Goal: Information Seeking & Learning: Learn about a topic

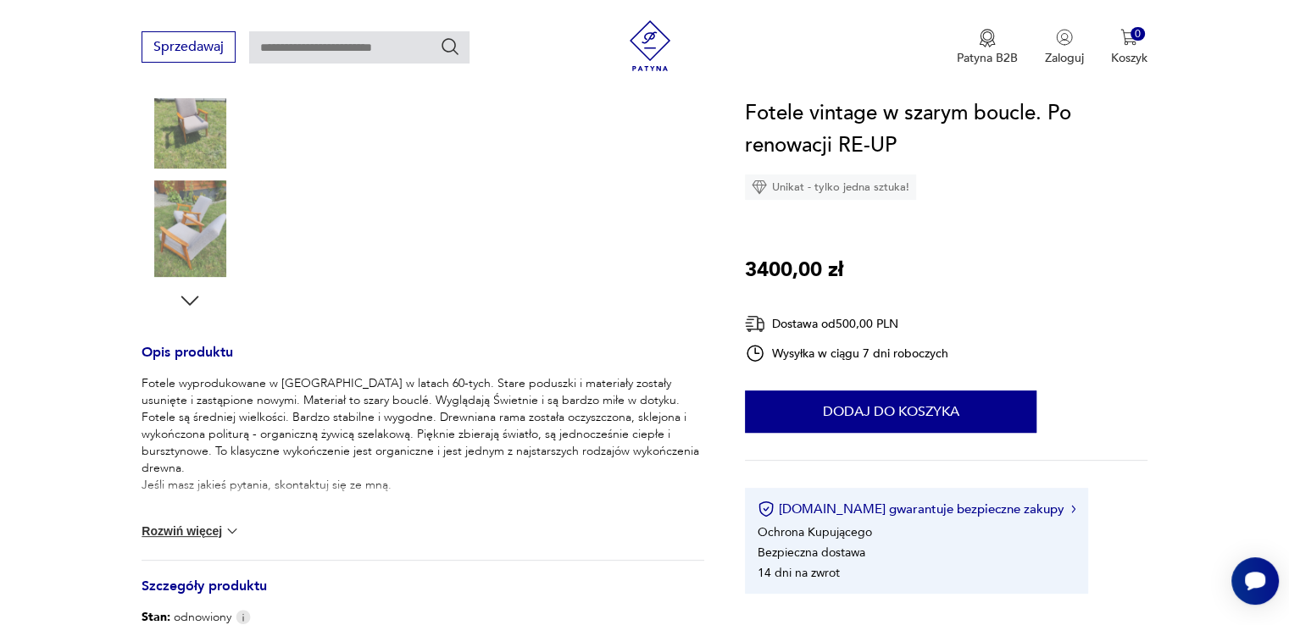
scroll to position [475, 0]
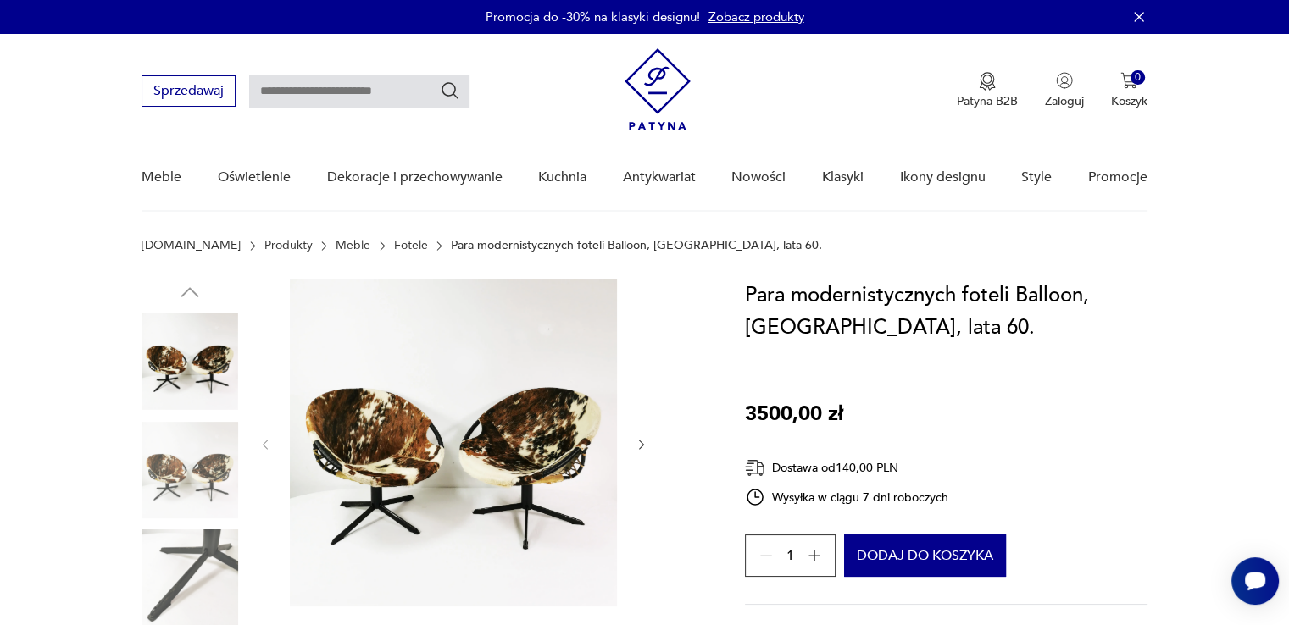
click at [448, 559] on img at bounding box center [453, 443] width 327 height 327
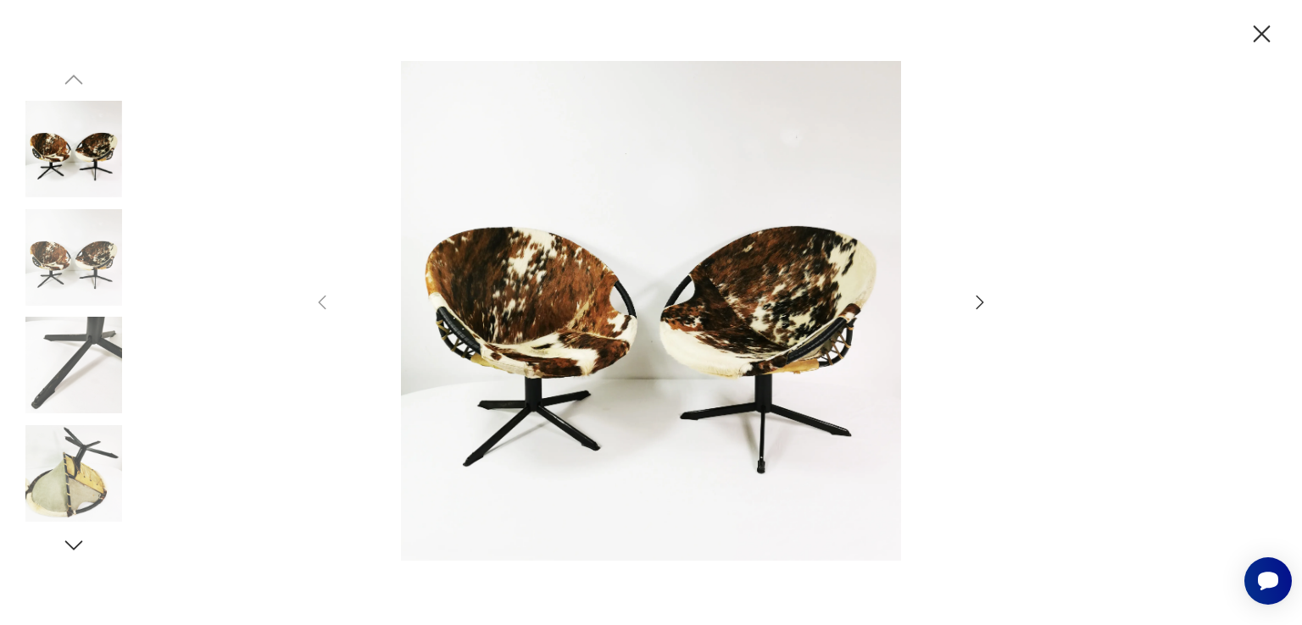
click at [979, 299] on icon "button" at bounding box center [980, 303] width 8 height 14
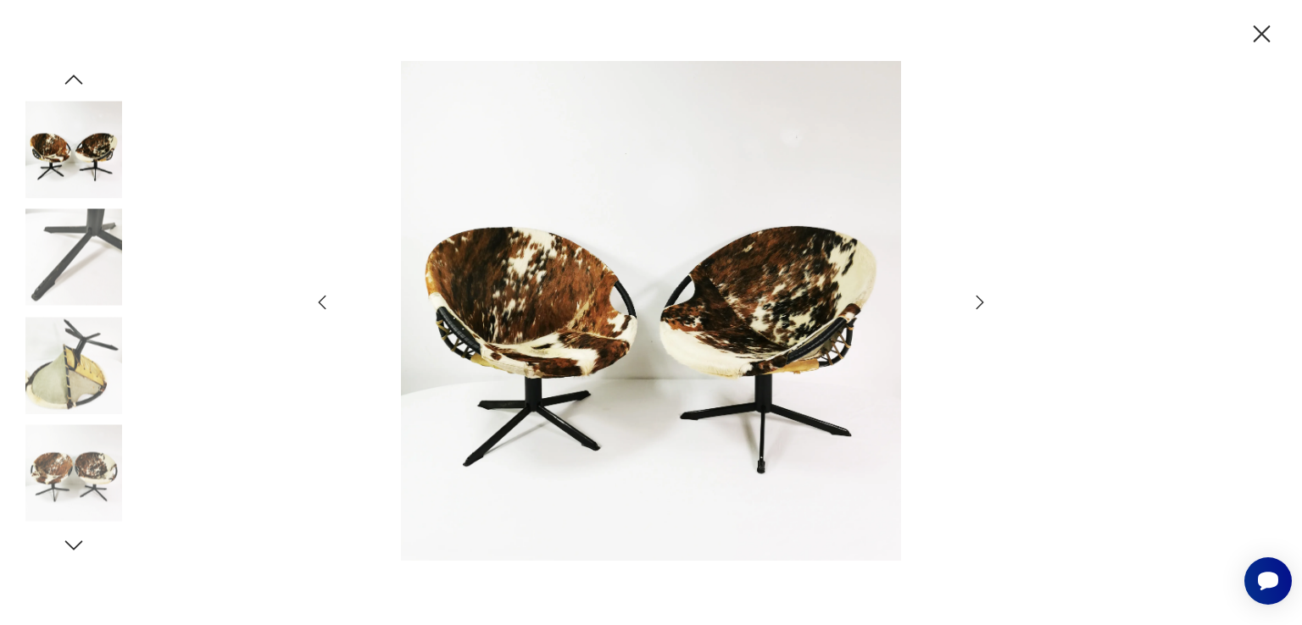
click at [979, 299] on icon "button" at bounding box center [980, 303] width 8 height 14
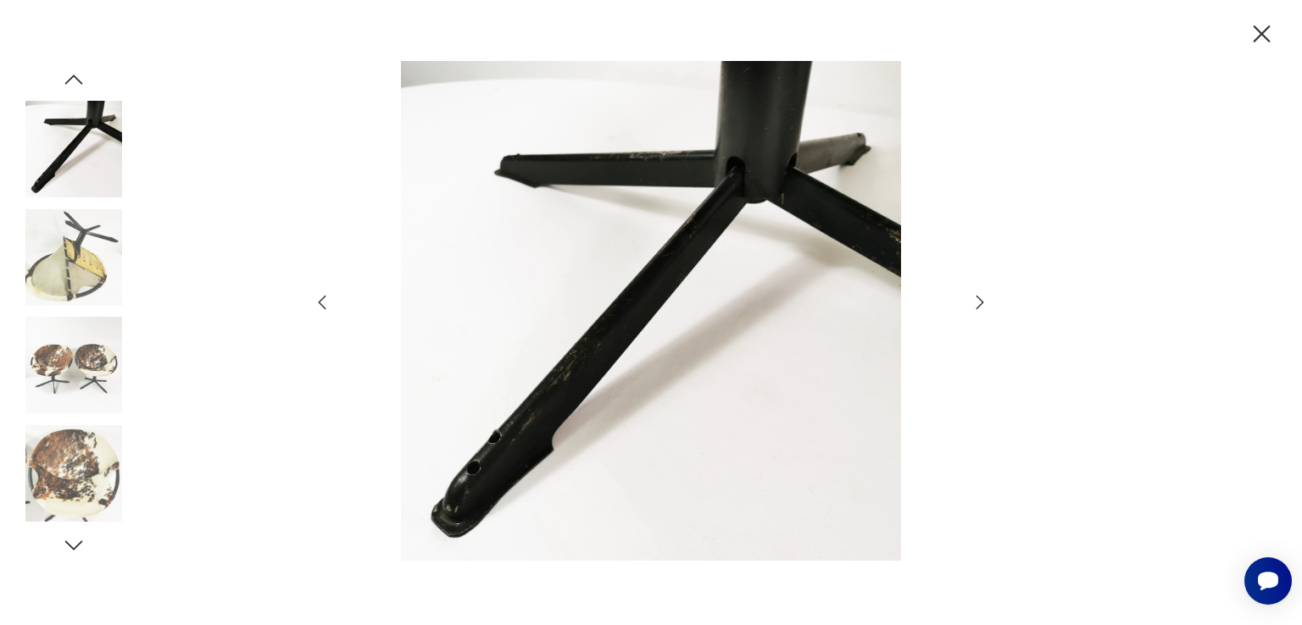
click at [979, 299] on icon "button" at bounding box center [980, 303] width 8 height 14
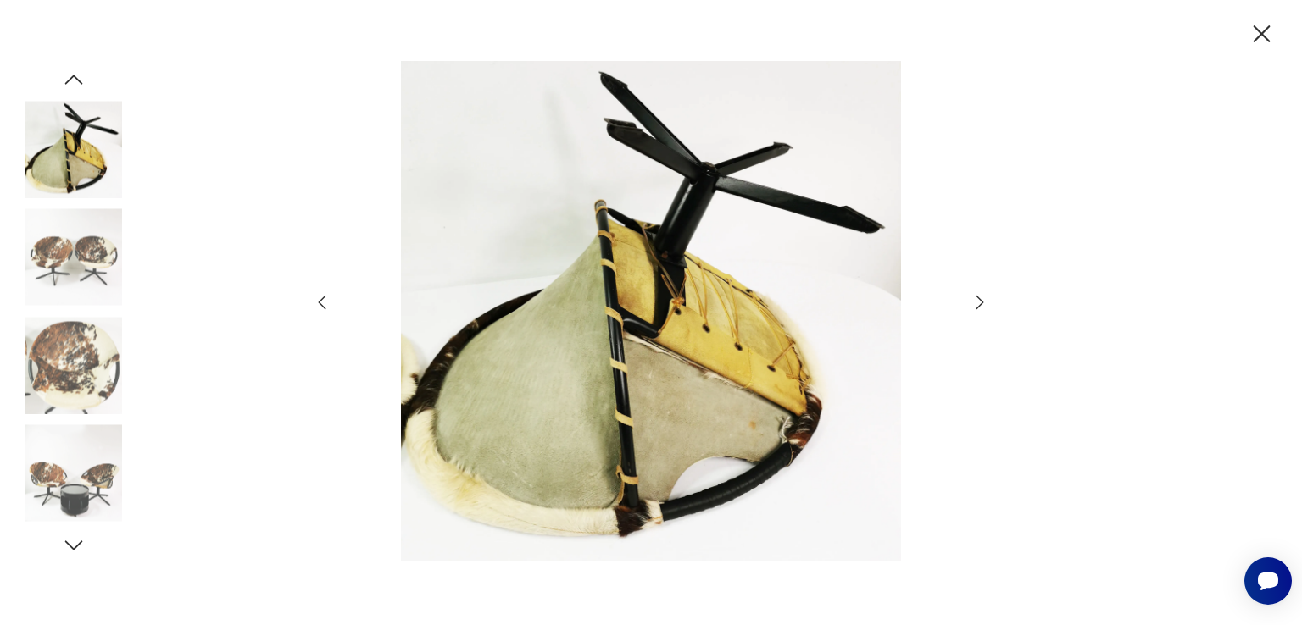
click at [979, 299] on icon "button" at bounding box center [980, 303] width 8 height 14
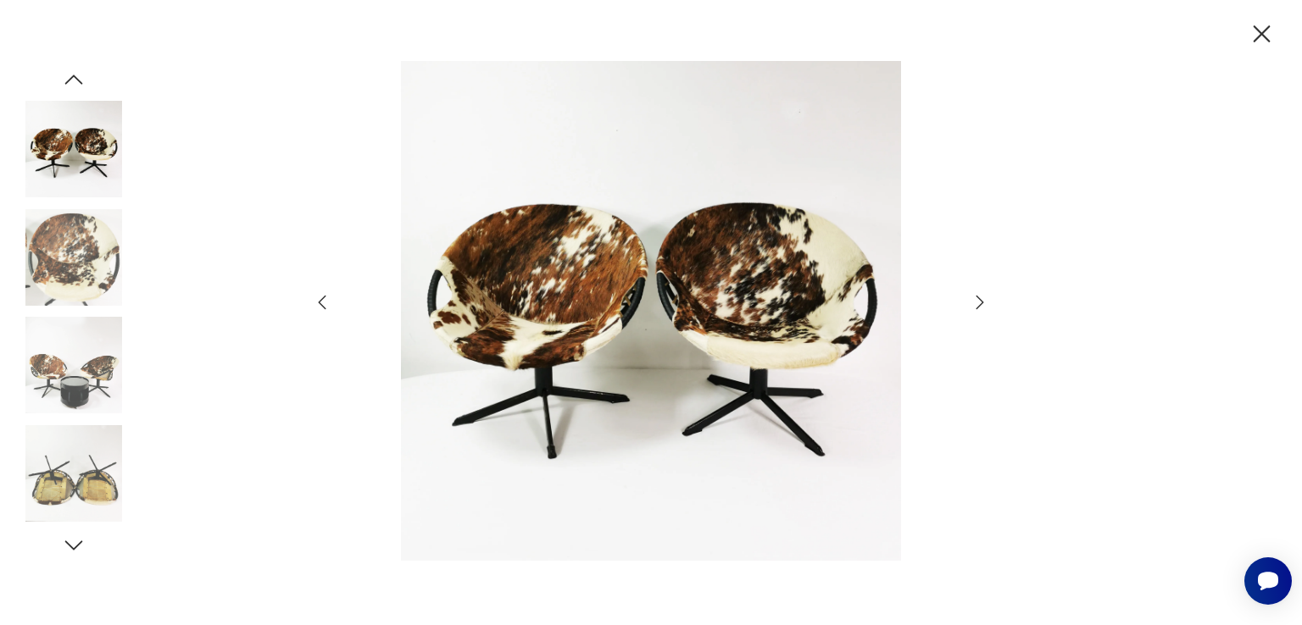
click at [979, 299] on icon "button" at bounding box center [980, 303] width 8 height 14
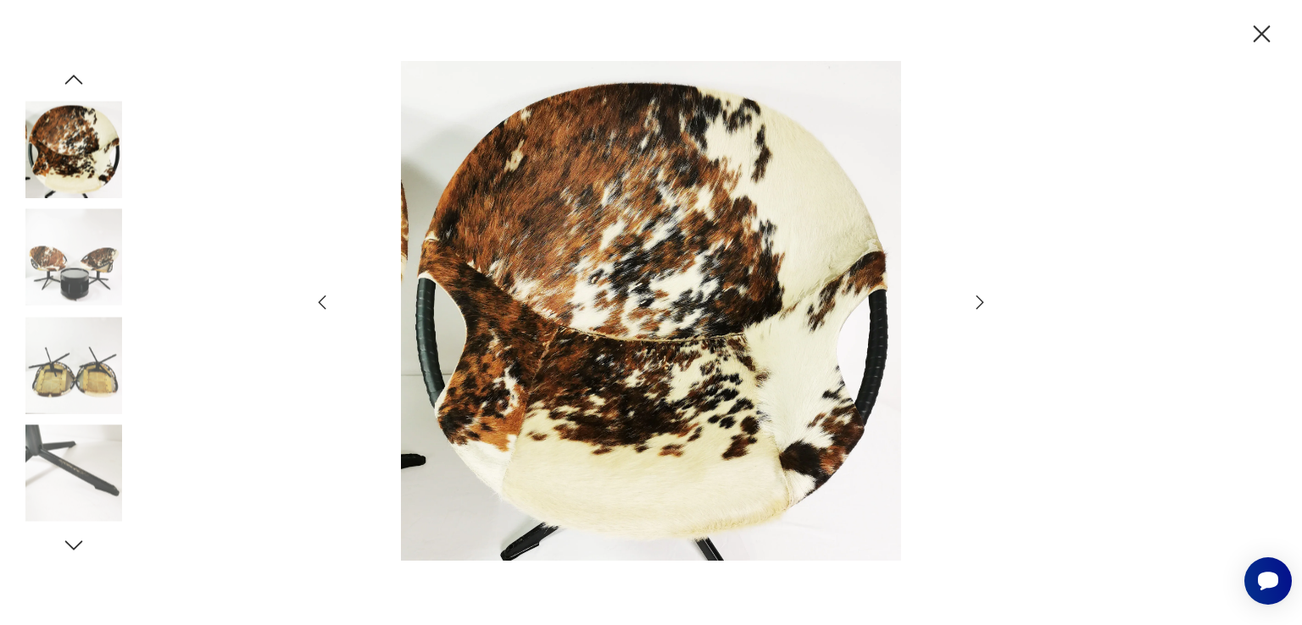
click at [979, 299] on icon "button" at bounding box center [980, 303] width 8 height 14
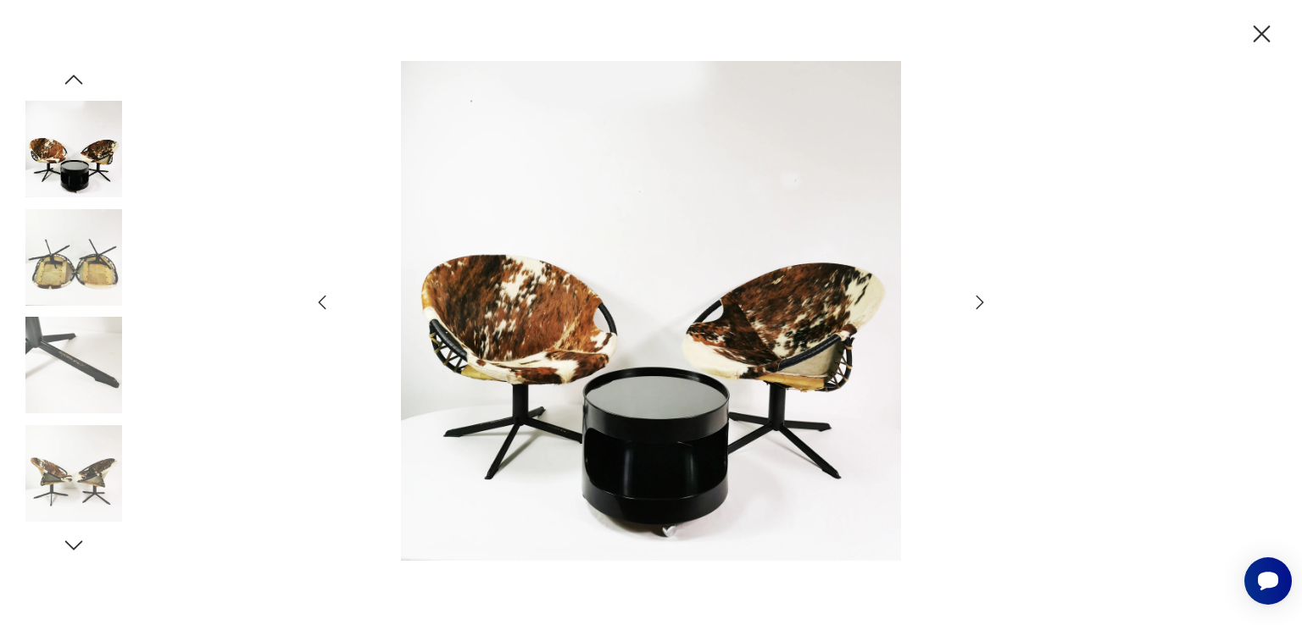
click at [979, 299] on icon "button" at bounding box center [980, 303] width 8 height 14
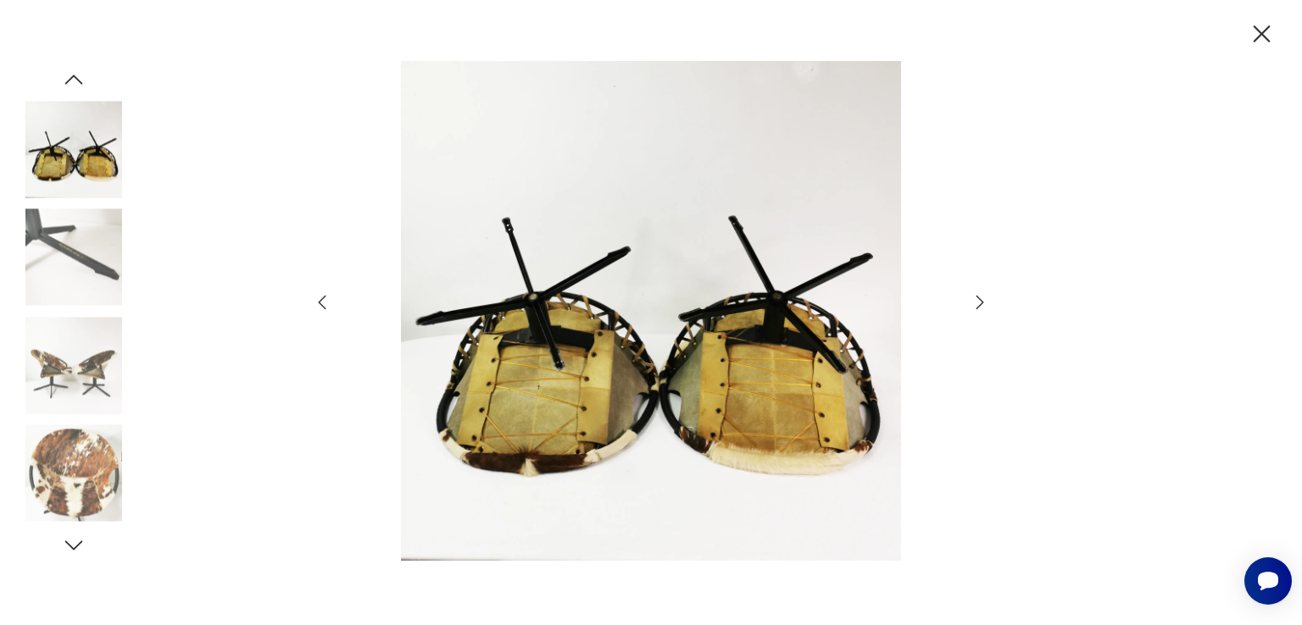
click at [979, 299] on icon "button" at bounding box center [980, 303] width 8 height 14
